Goal: Find specific page/section: Find specific page/section

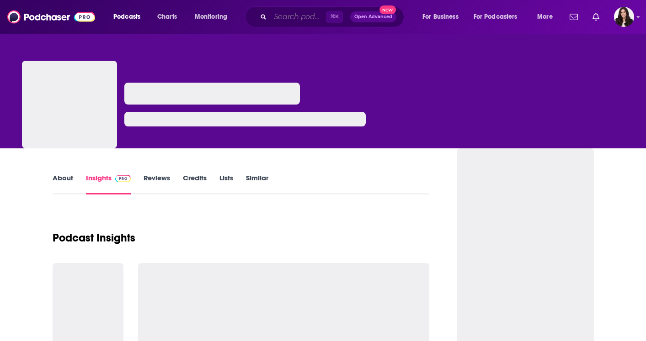
click at [273, 14] on input "Search podcasts, credits, & more..." at bounding box center [298, 17] width 56 height 15
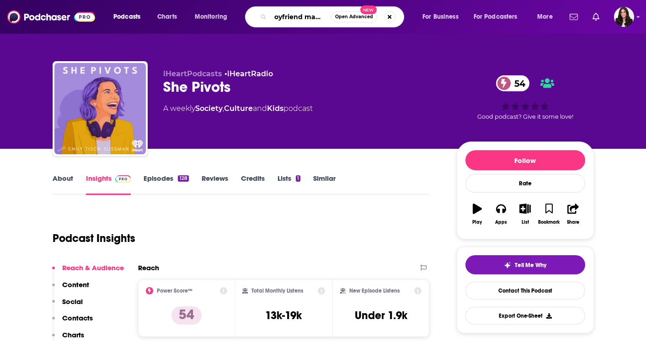
type input "boyfriend material"
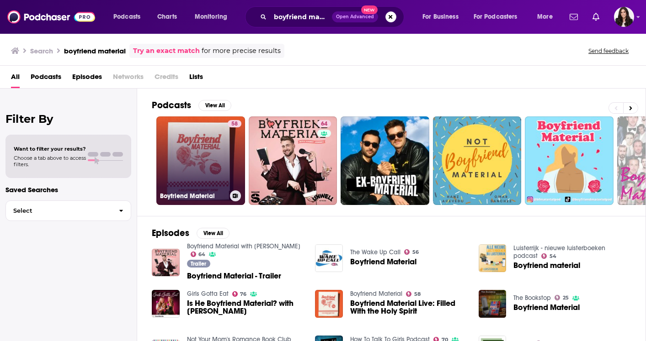
click at [210, 152] on link "58 Boyfriend Material" at bounding box center [200, 161] width 89 height 89
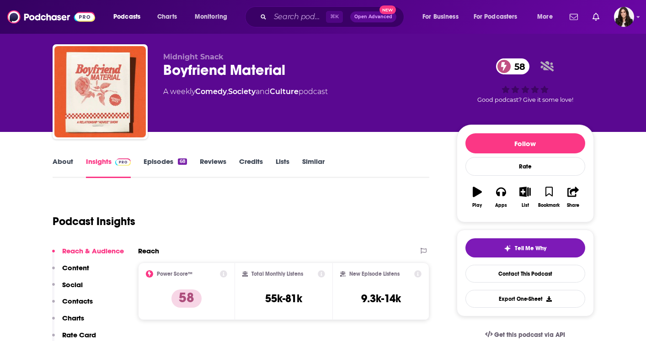
scroll to position [16, 0]
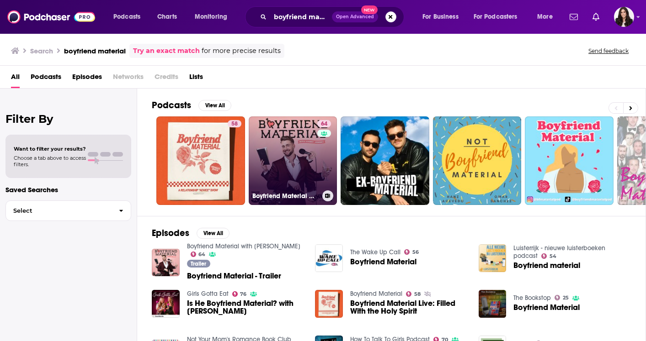
click at [294, 170] on link "64 Boyfriend Material with [PERSON_NAME]" at bounding box center [293, 161] width 89 height 89
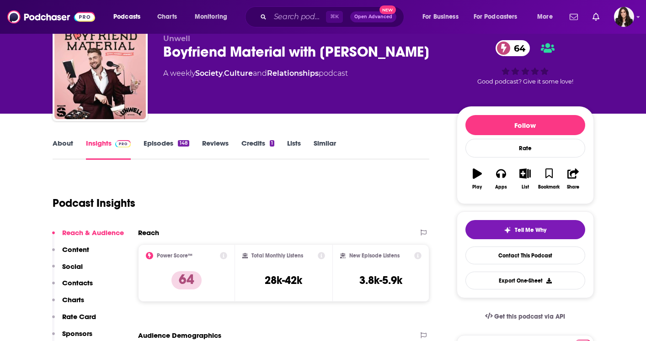
scroll to position [36, 0]
